Goal: Feedback & Contribution: Leave review/rating

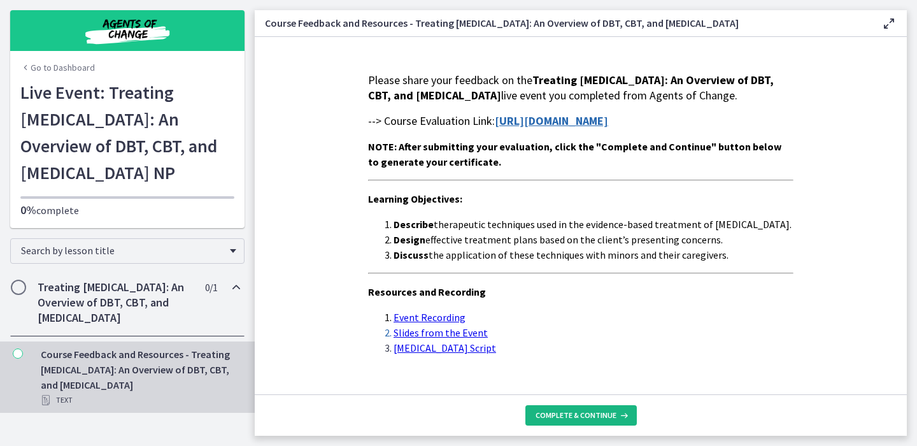
click at [565, 414] on span "Complete & continue" at bounding box center [575, 415] width 81 height 10
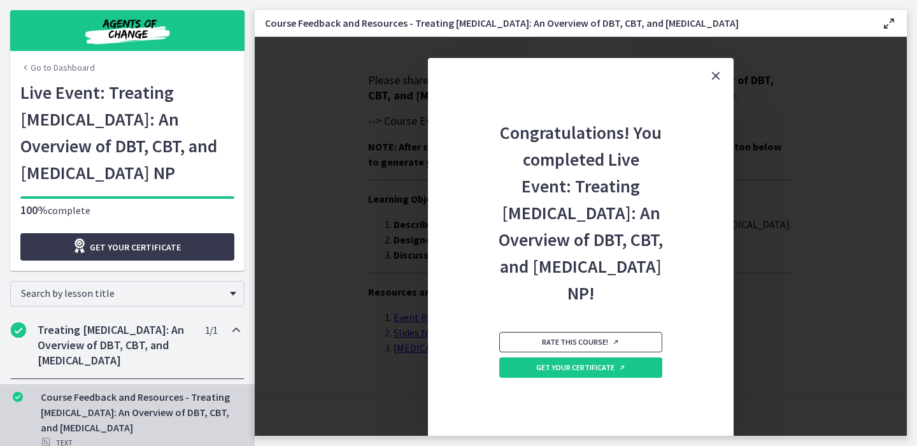
click at [533, 352] on link "Rate this course!" at bounding box center [580, 342] width 163 height 20
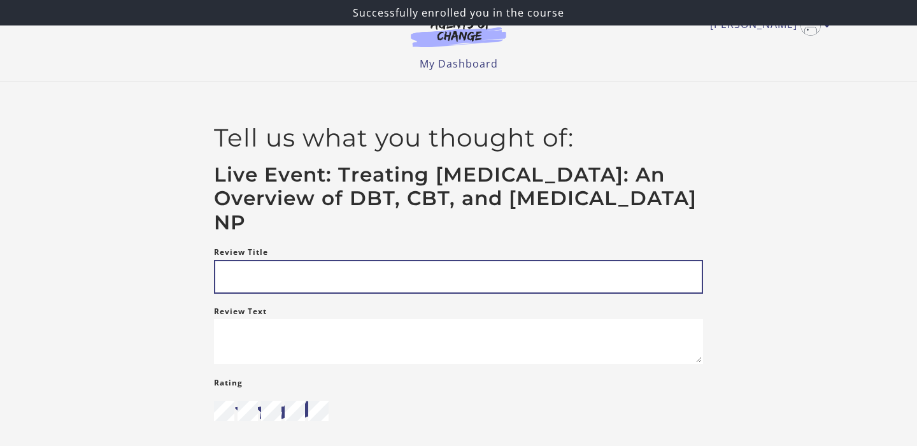
click at [250, 275] on input "Review Title" at bounding box center [458, 277] width 489 height 34
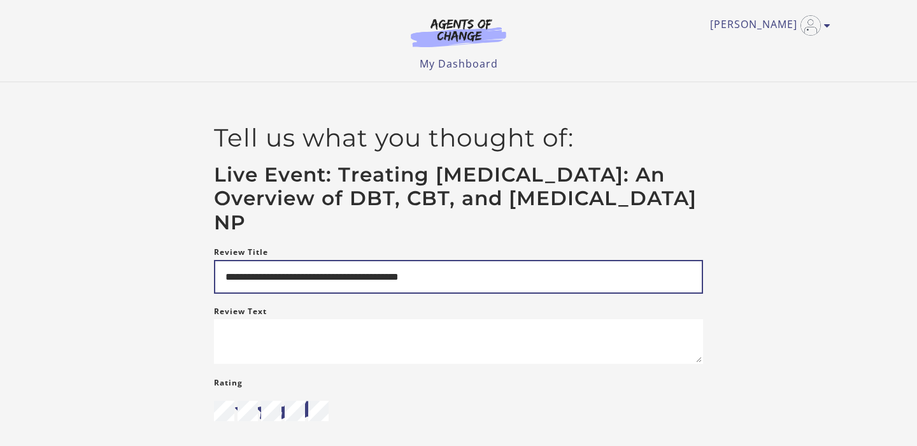
type input "**********"
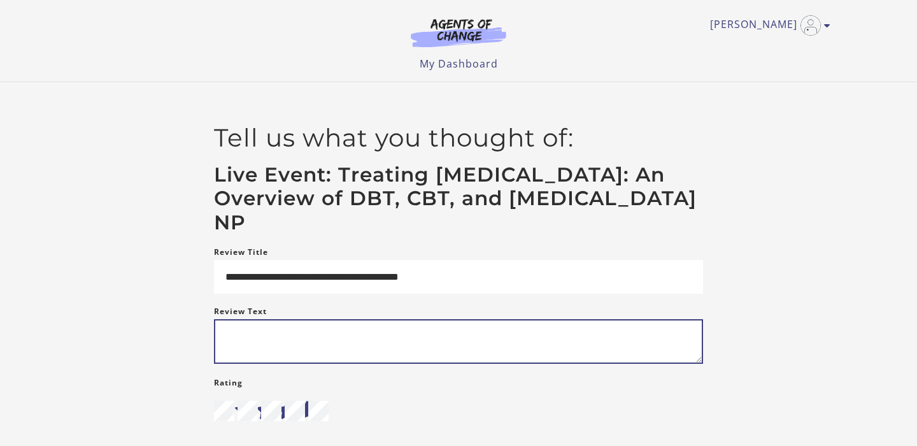
click at [234, 335] on textarea "Review Text" at bounding box center [458, 341] width 489 height 45
type textarea "*"
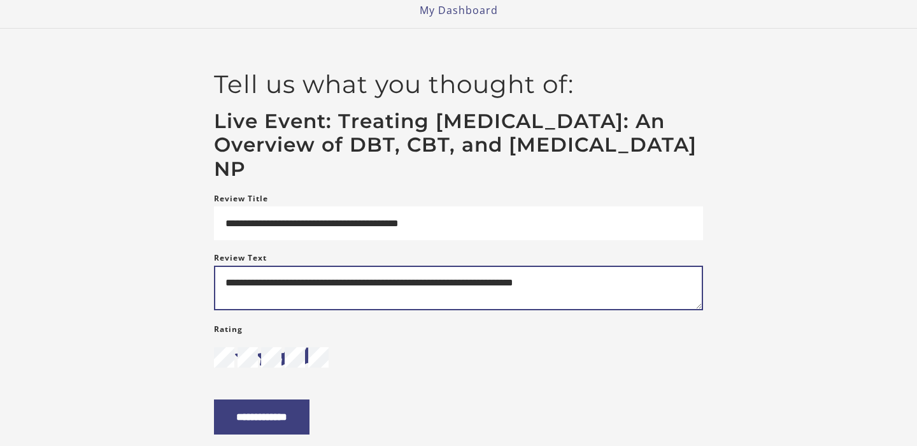
scroll to position [92, 0]
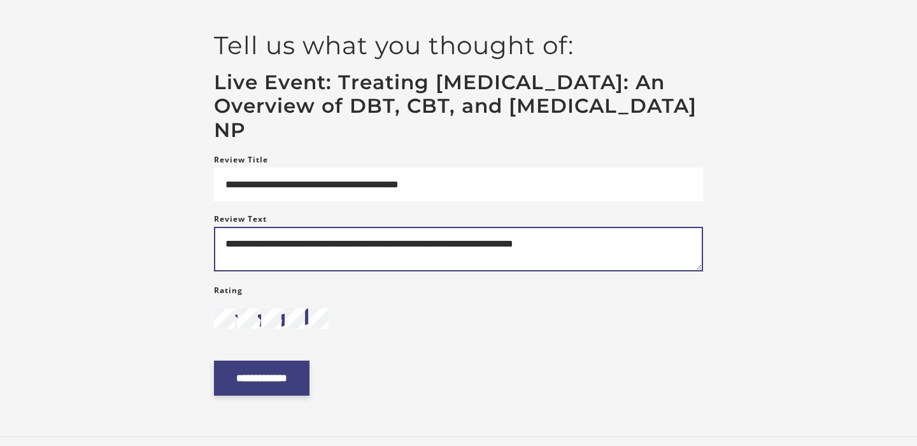
type textarea "**********"
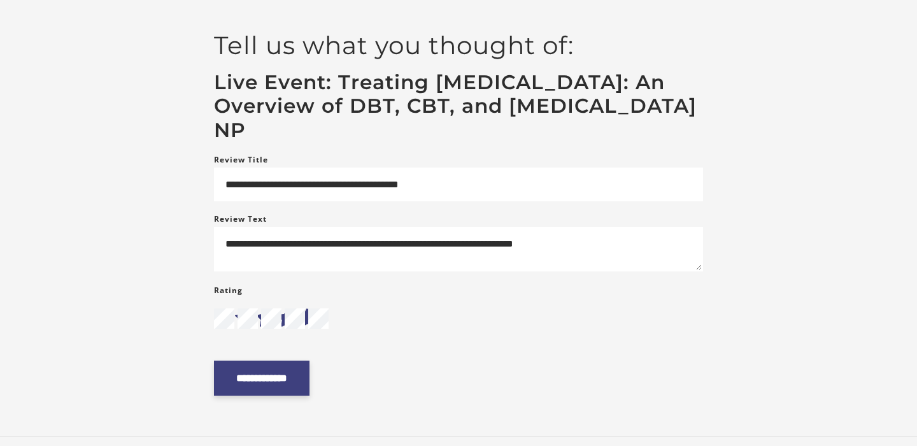
click at [269, 392] on input "**********" at bounding box center [261, 377] width 95 height 35
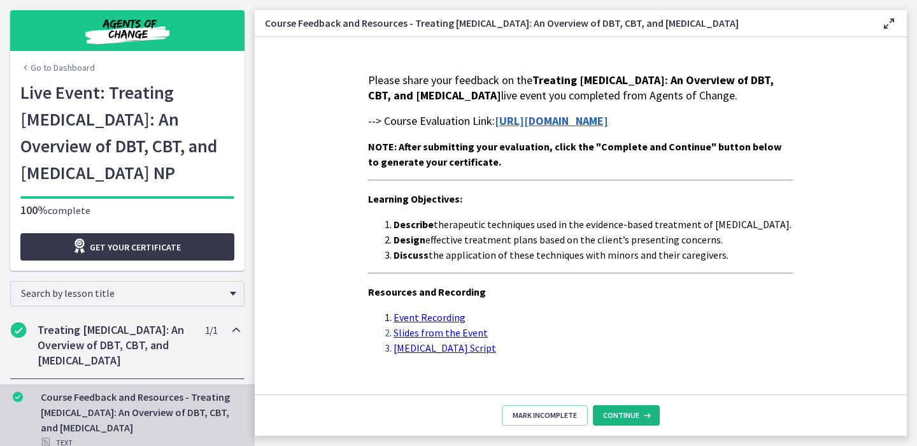
click at [616, 410] on span "Continue" at bounding box center [621, 415] width 36 height 10
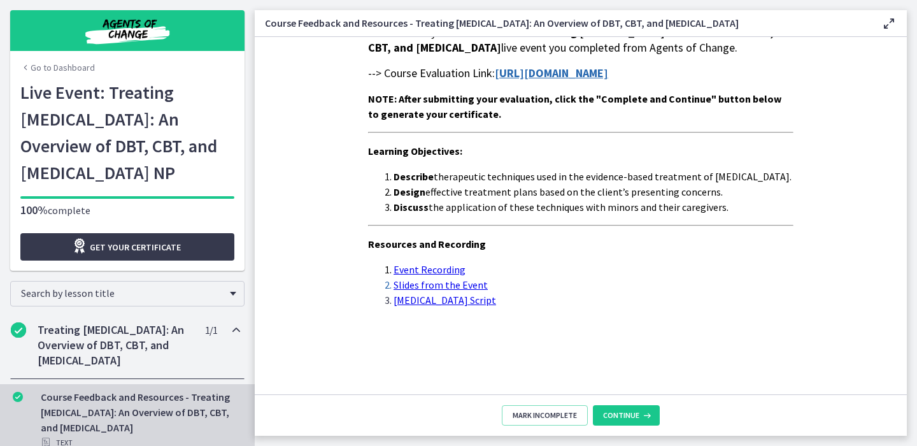
click at [556, 71] on strong "[URL][DOMAIN_NAME]" at bounding box center [551, 73] width 113 height 15
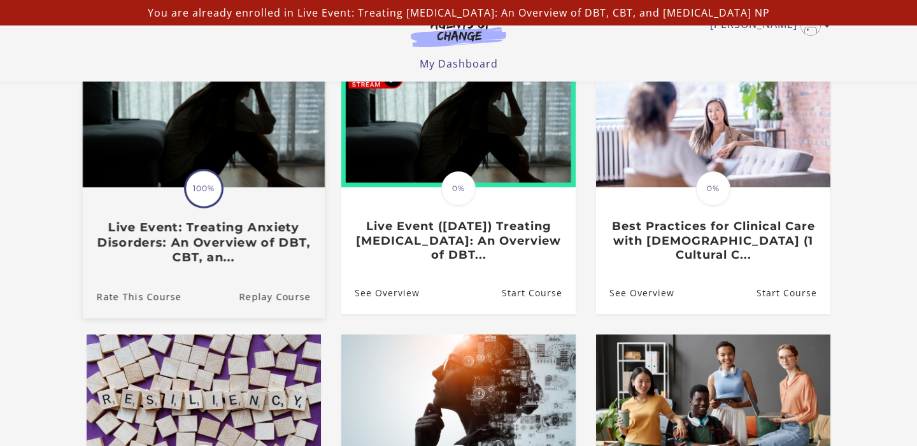
scroll to position [33, 0]
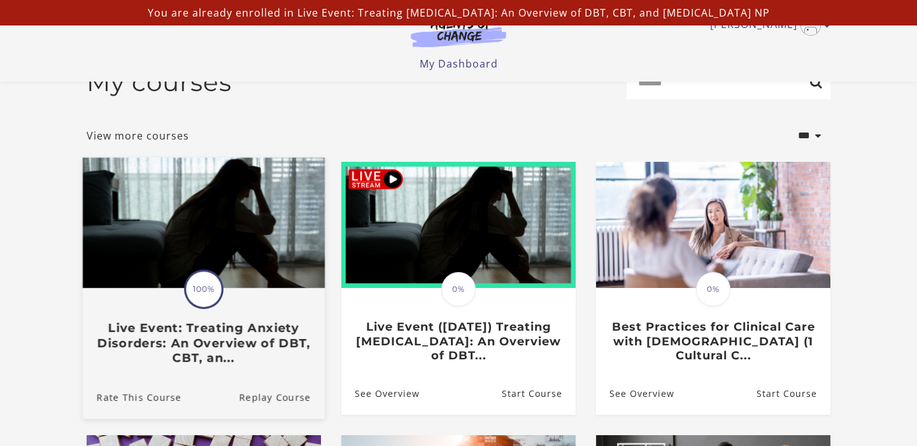
click at [232, 323] on h3 "Live Event: Treating Anxiety Disorders: An Overview of DBT, CBT, an..." at bounding box center [204, 343] width 214 height 45
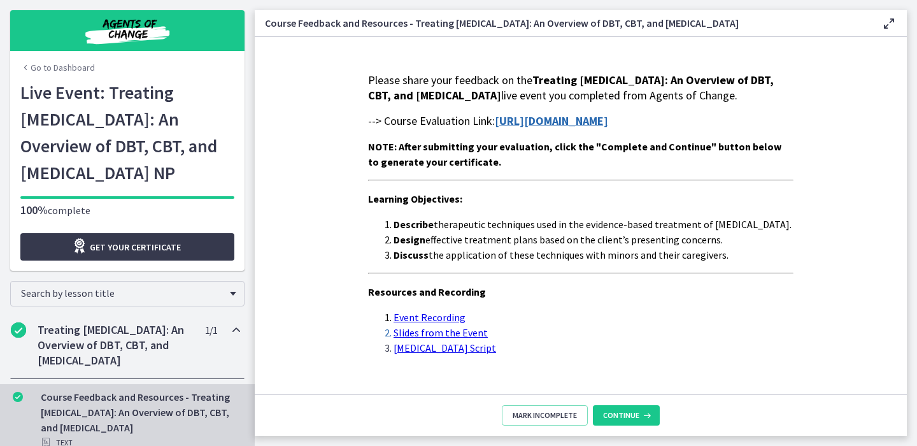
scroll to position [64, 0]
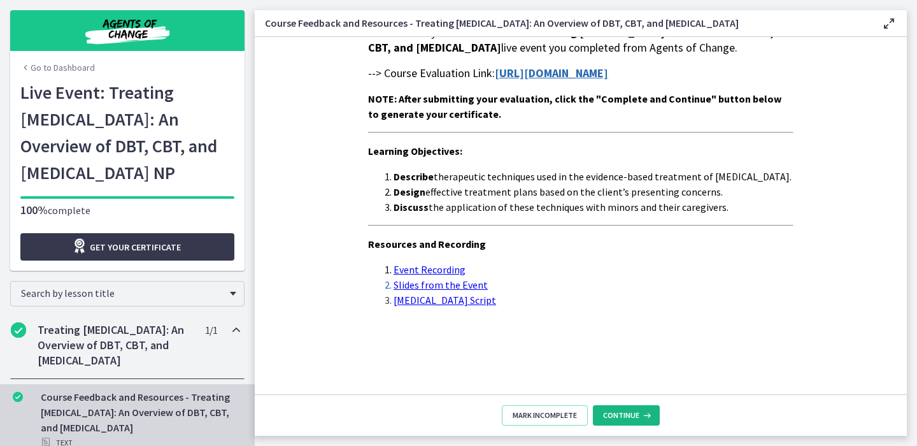
click at [620, 414] on span "Continue" at bounding box center [621, 415] width 36 height 10
click at [615, 418] on span "Continue" at bounding box center [621, 415] width 36 height 10
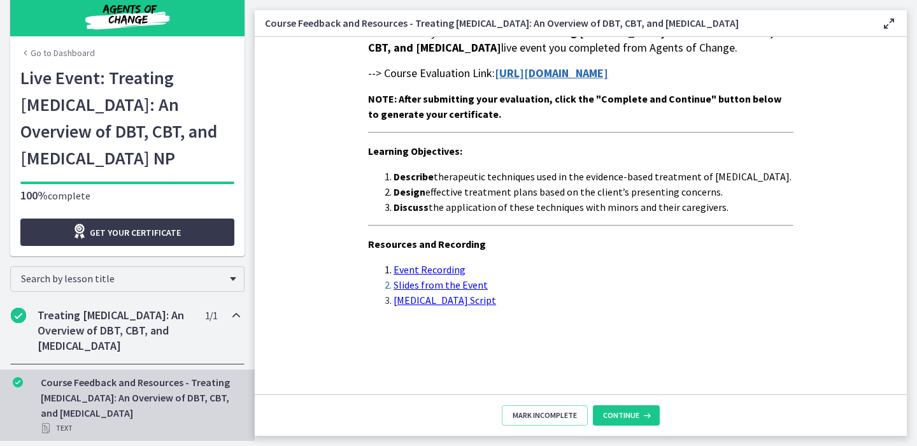
click at [137, 387] on div "Course Feedback and Resources - Treating Anxiety Disorders: An Overview of DBT,…" at bounding box center [140, 404] width 199 height 61
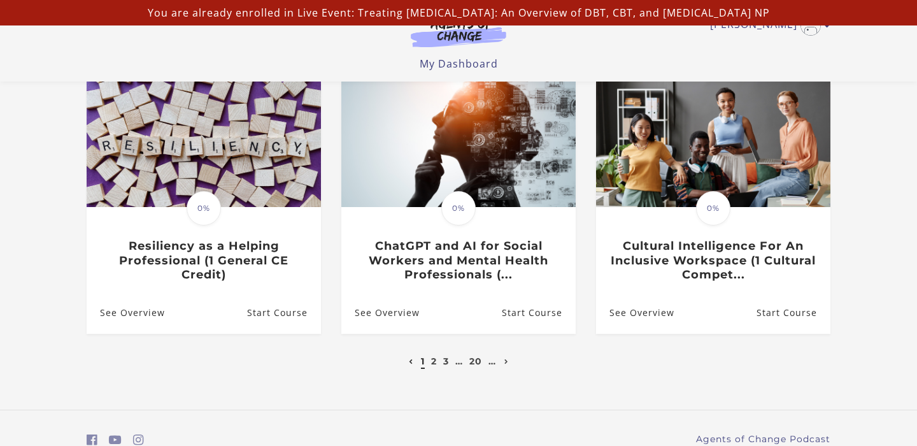
scroll to position [446, 0]
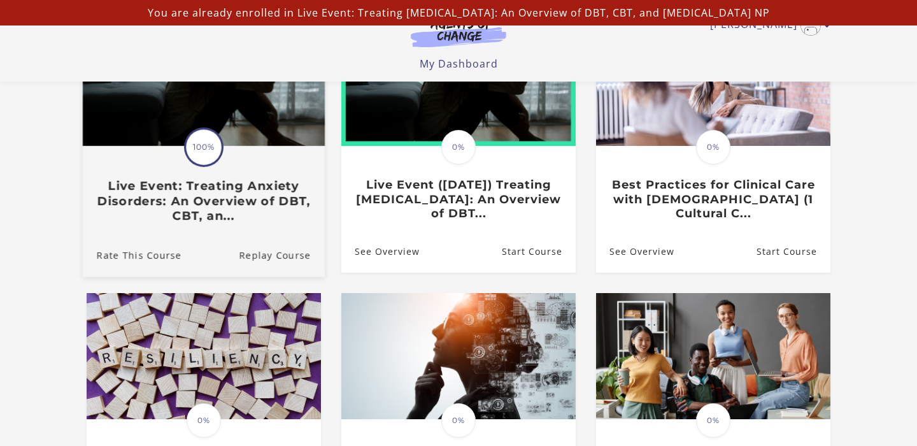
scroll to position [172, 0]
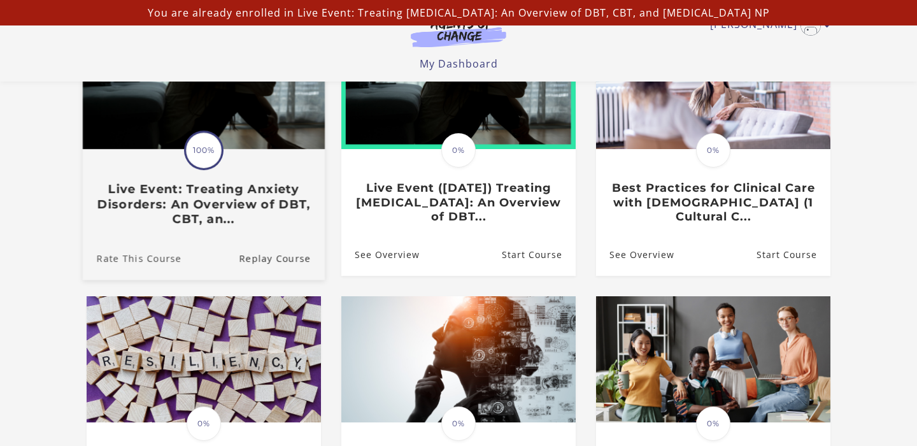
click at [159, 260] on link "Rate This Course" at bounding box center [132, 258] width 99 height 43
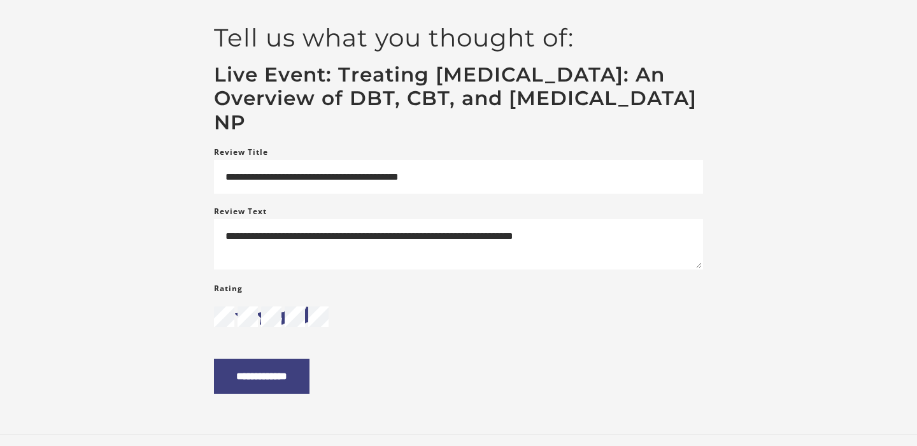
scroll to position [115, 0]
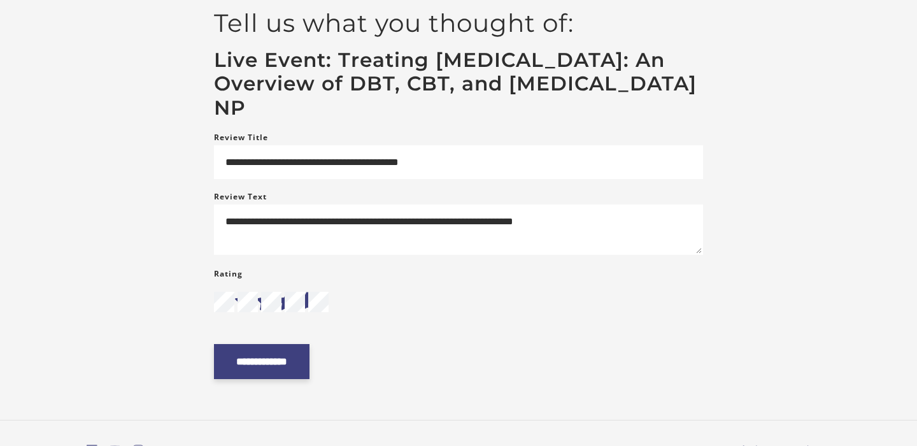
click at [309, 353] on input "**********" at bounding box center [261, 361] width 95 height 35
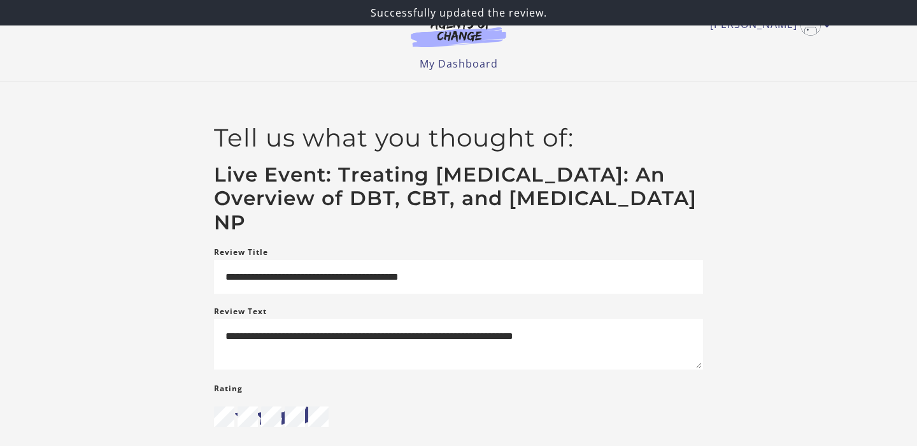
scroll to position [185, 0]
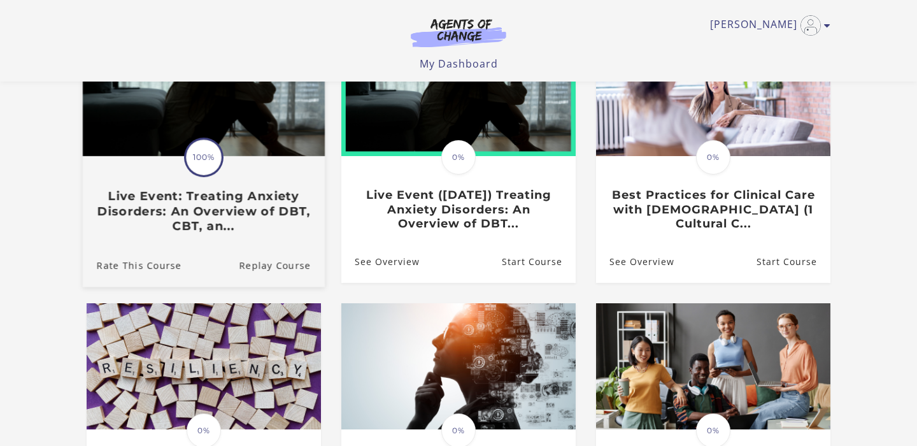
scroll to position [130, 0]
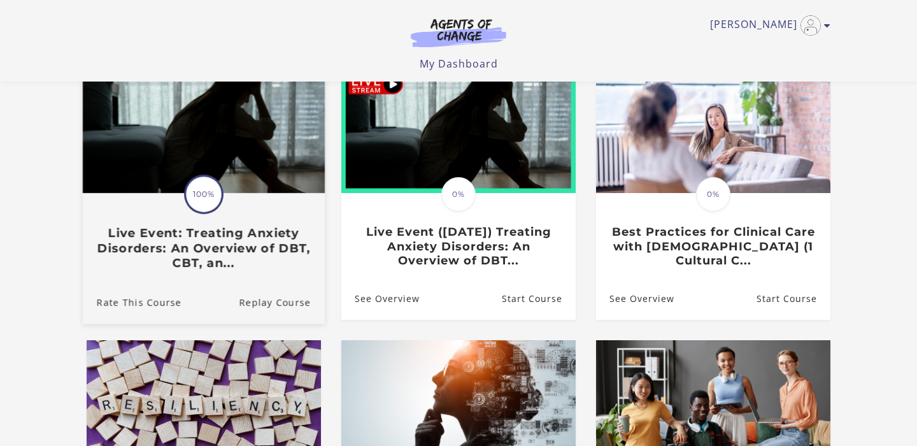
click at [218, 167] on img at bounding box center [204, 128] width 242 height 130
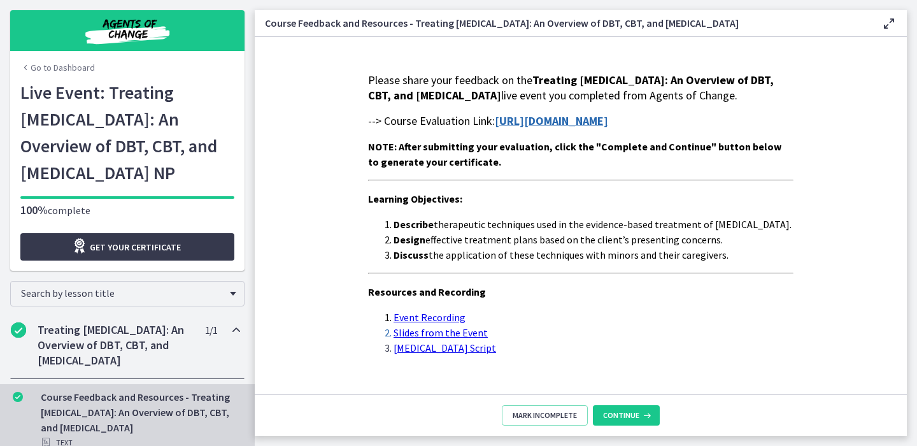
scroll to position [64, 0]
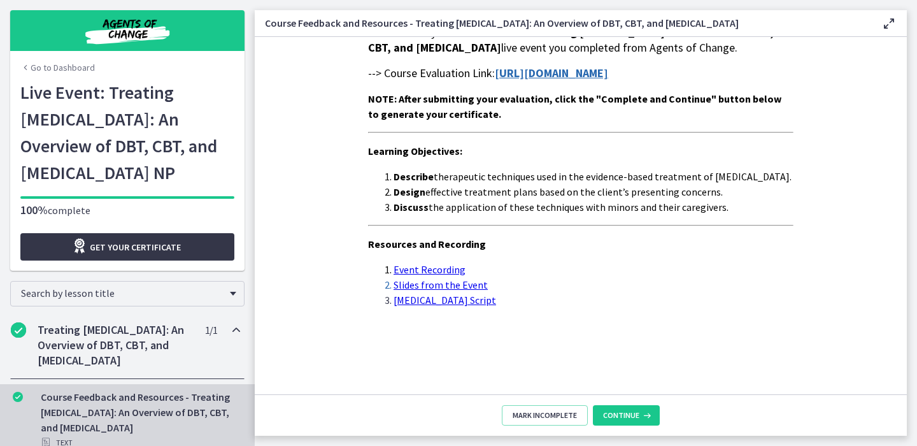
click at [101, 237] on link "Get your certificate" at bounding box center [127, 246] width 214 height 27
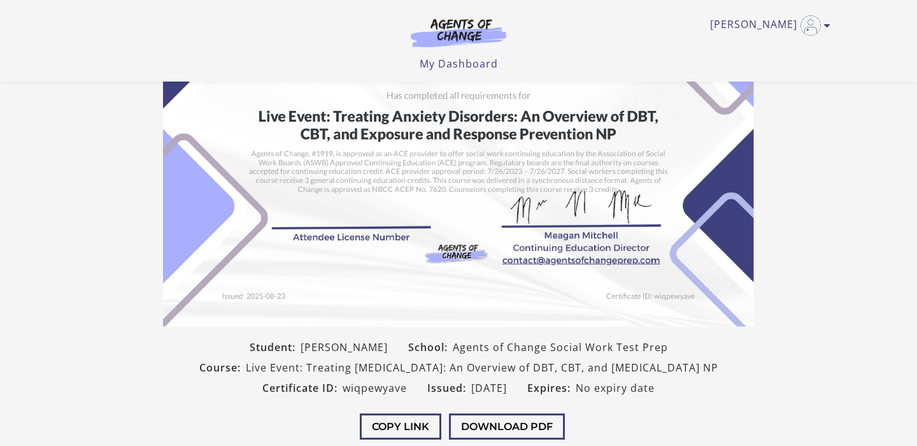
scroll to position [136, 0]
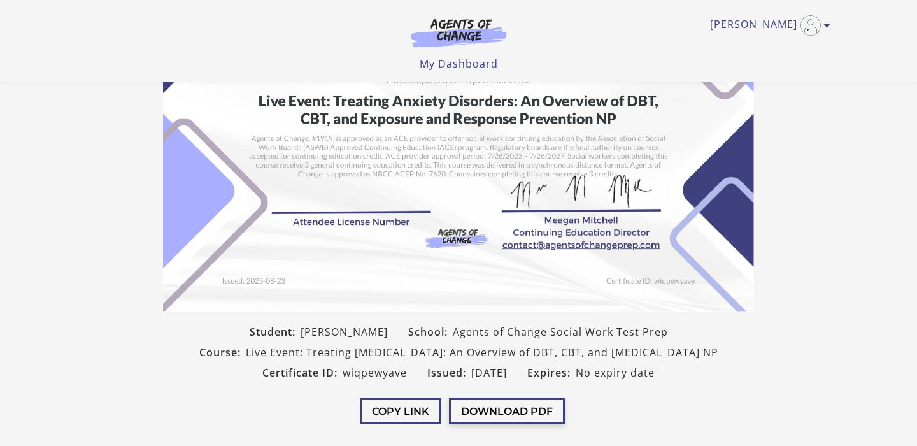
click at [504, 421] on button "Download PDF" at bounding box center [507, 411] width 116 height 26
